Goal: Task Accomplishment & Management: Complete application form

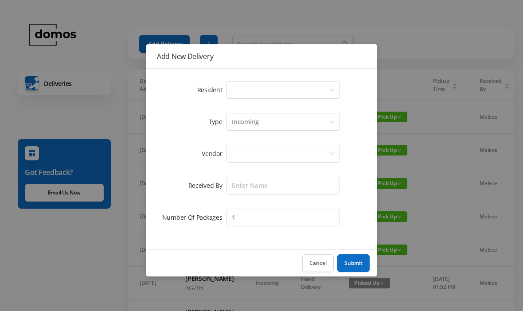
click at [172, 45] on div "Add New Delivery" at bounding box center [261, 56] width 231 height 24
click at [290, 86] on div "Select a person" at bounding box center [280, 90] width 97 height 17
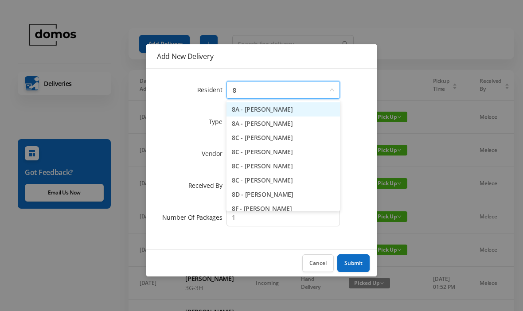
type input "8f"
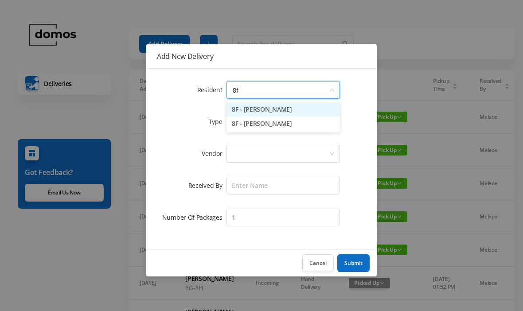
click at [273, 111] on li "8F - [PERSON_NAME]" at bounding box center [284, 109] width 114 height 14
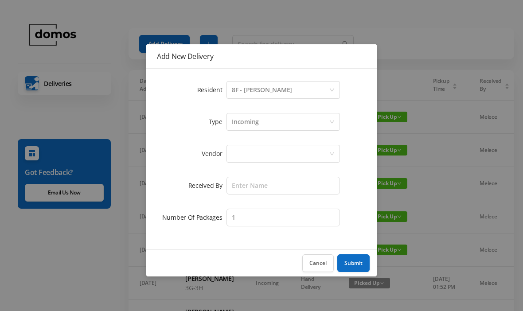
click at [260, 158] on div at bounding box center [280, 153] width 97 height 17
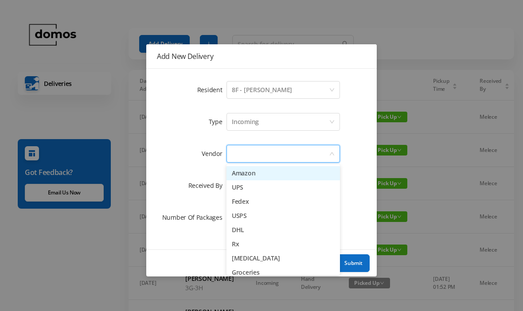
click at [262, 170] on li "Amazon" at bounding box center [284, 173] width 114 height 14
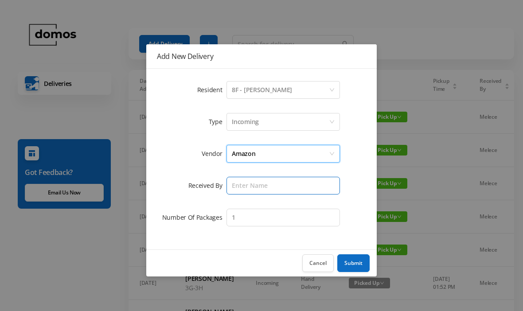
click at [264, 177] on input "text" at bounding box center [284, 186] width 114 height 18
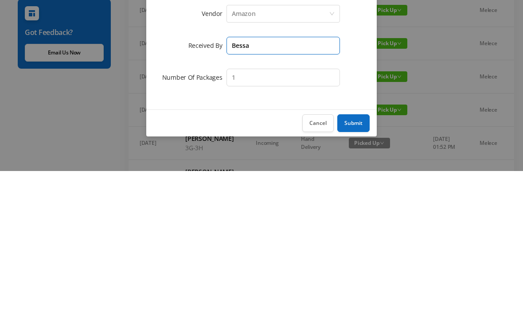
type input "Bessa"
click at [350, 255] on button "Submit" at bounding box center [353, 264] width 32 height 18
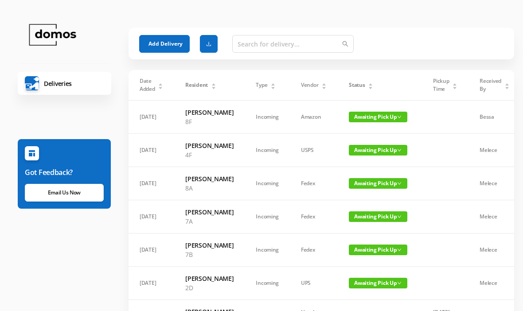
click at [171, 43] on button "Add Delivery" at bounding box center [164, 44] width 51 height 18
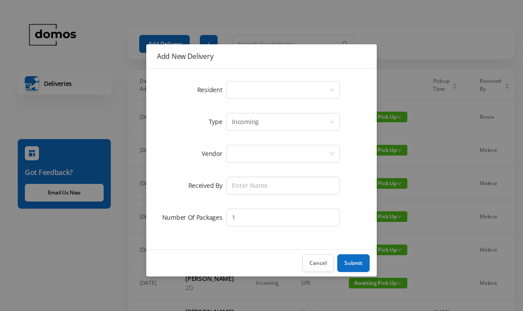
click at [287, 90] on div "Select a person" at bounding box center [280, 90] width 97 height 17
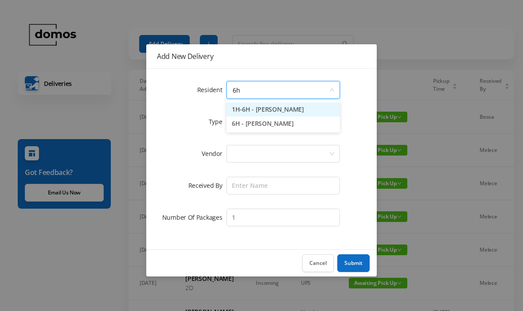
click at [278, 110] on li "1H-6H - [PERSON_NAME]" at bounding box center [284, 109] width 114 height 14
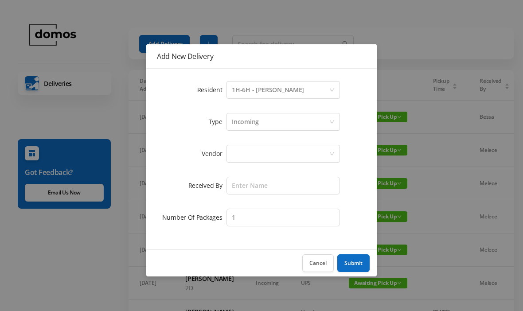
click at [277, 90] on div "1H-6H - [PERSON_NAME]" at bounding box center [268, 90] width 72 height 17
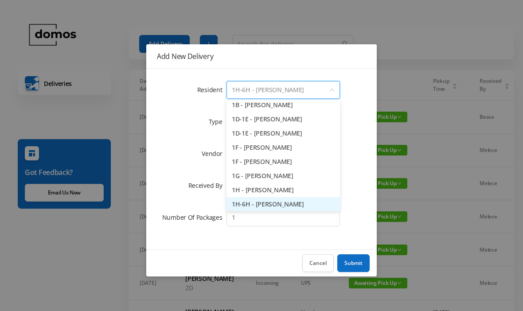
click at [314, 90] on input at bounding box center [280, 90] width 97 height 17
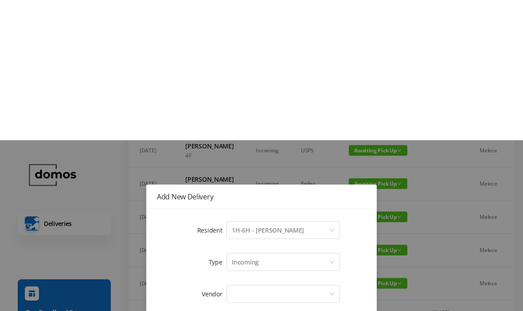
scroll to position [141, 0]
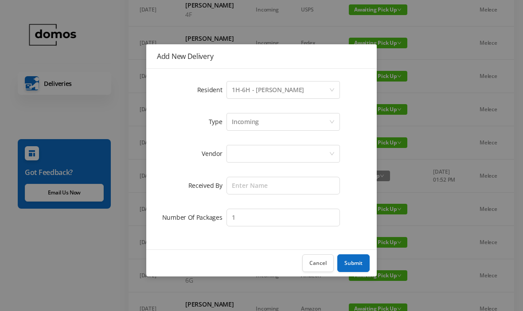
click at [299, 90] on div "Select a person 1H-6H - [PERSON_NAME]" at bounding box center [280, 90] width 97 height 17
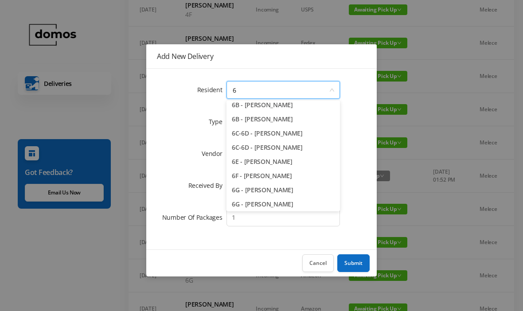
type input "6h"
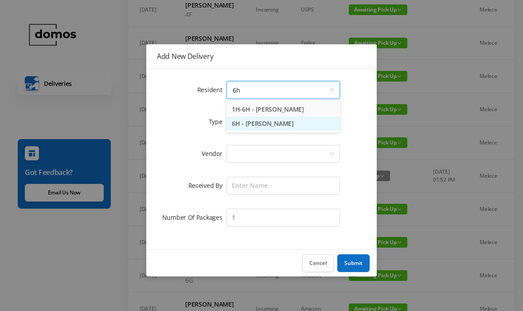
click at [286, 129] on li "6H - [PERSON_NAME]" at bounding box center [284, 124] width 114 height 14
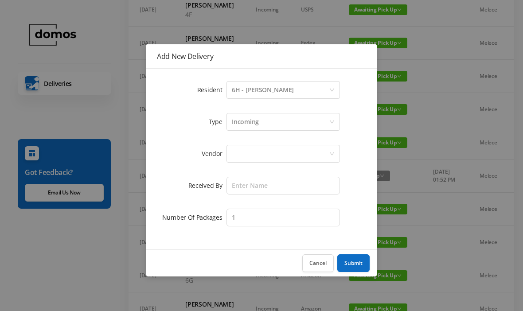
click at [288, 158] on div at bounding box center [280, 153] width 97 height 17
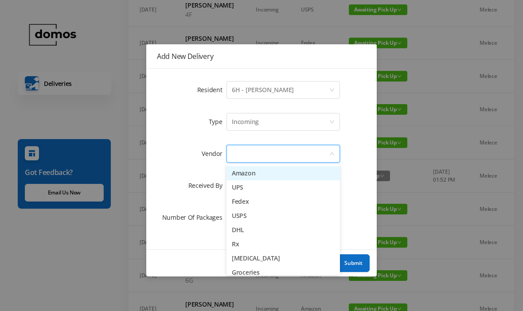
click at [261, 176] on li "Amazon" at bounding box center [284, 173] width 114 height 14
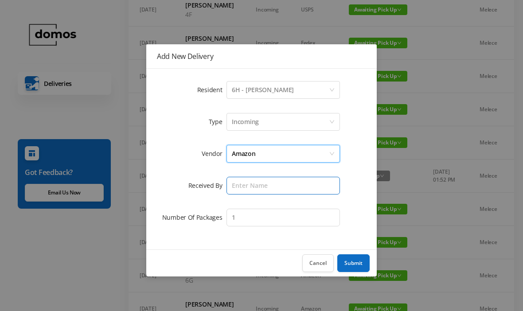
click at [275, 187] on input "text" at bounding box center [284, 186] width 114 height 18
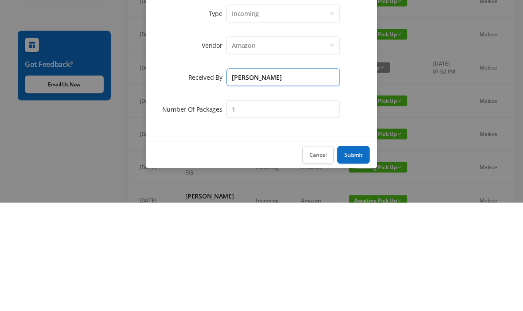
type input "Bessa"
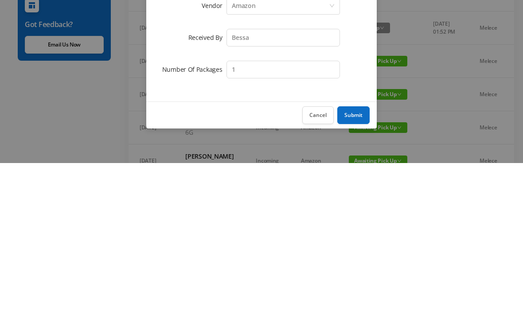
click at [318, 255] on button "Cancel" at bounding box center [317, 264] width 31 height 18
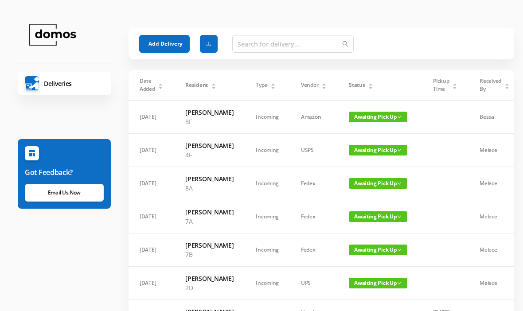
click at [166, 44] on button "Add Delivery" at bounding box center [164, 44] width 51 height 18
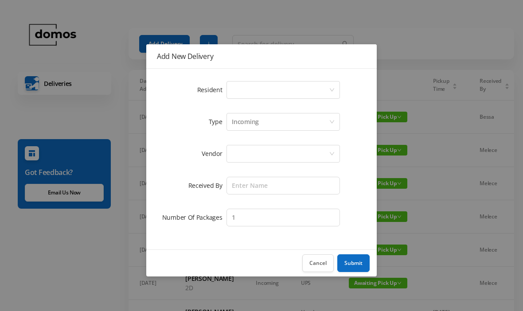
click at [260, 90] on div "Select a person" at bounding box center [280, 90] width 97 height 17
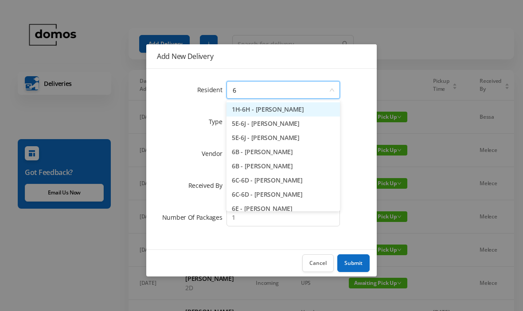
type input "6h"
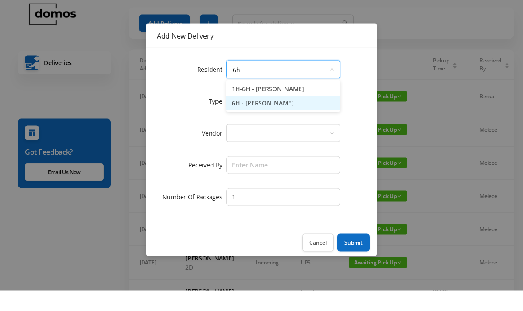
click at [278, 117] on li "6H - [PERSON_NAME]" at bounding box center [284, 124] width 114 height 14
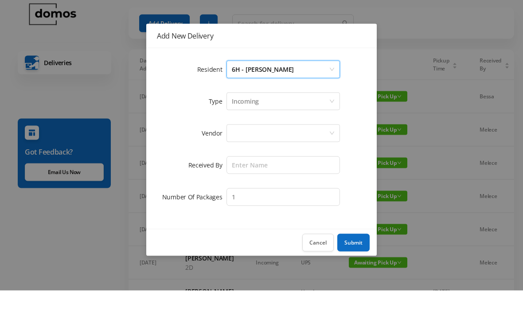
scroll to position [21, 0]
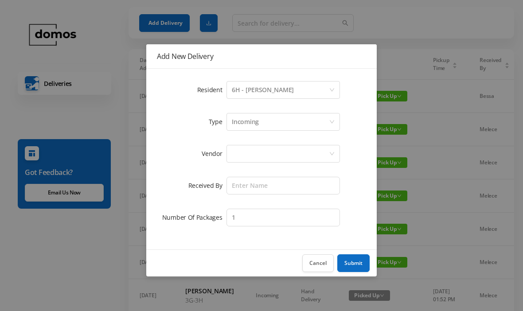
click at [280, 155] on div at bounding box center [280, 153] width 97 height 17
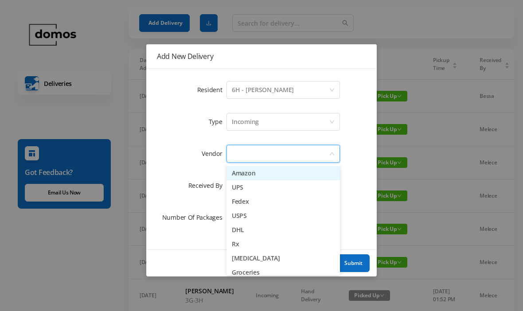
click at [259, 174] on li "Amazon" at bounding box center [284, 173] width 114 height 14
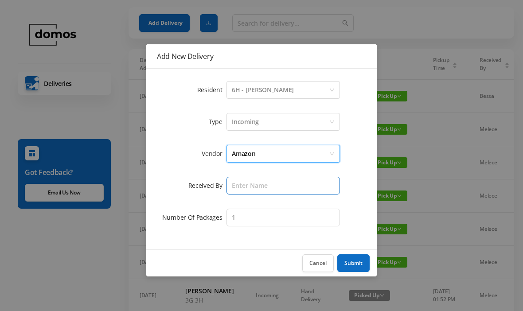
click at [270, 181] on input "text" at bounding box center [284, 186] width 114 height 18
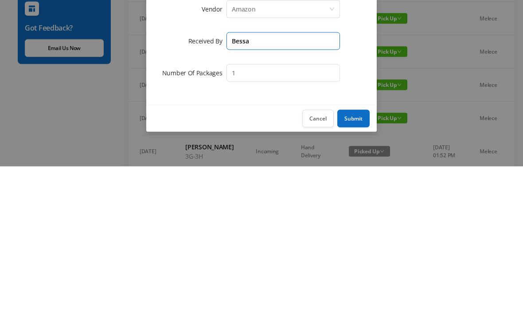
type input "Bessa"
click at [358, 255] on button "Submit" at bounding box center [353, 264] width 32 height 18
